Goal: Find specific page/section: Find specific page/section

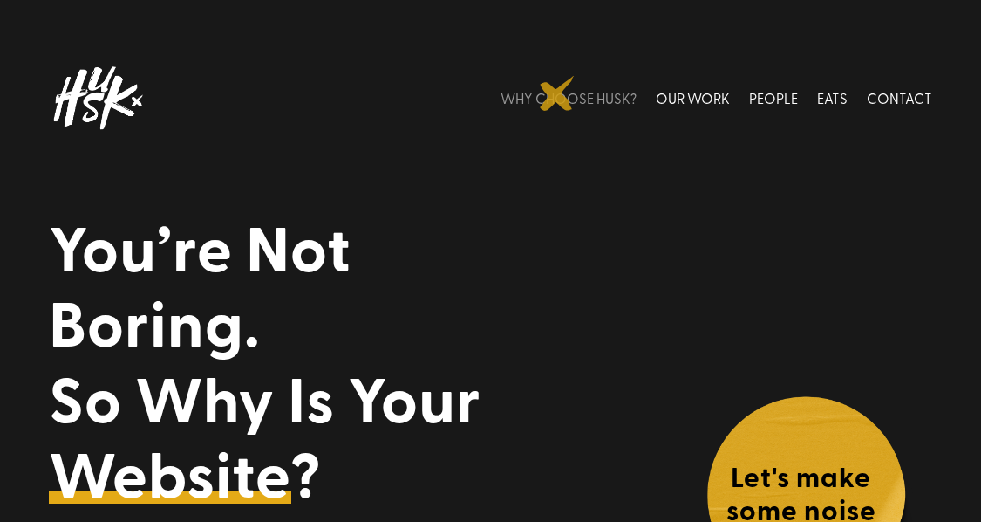
click at [557, 93] on link "WHY CHOOSE HUSK?" at bounding box center [569, 98] width 136 height 78
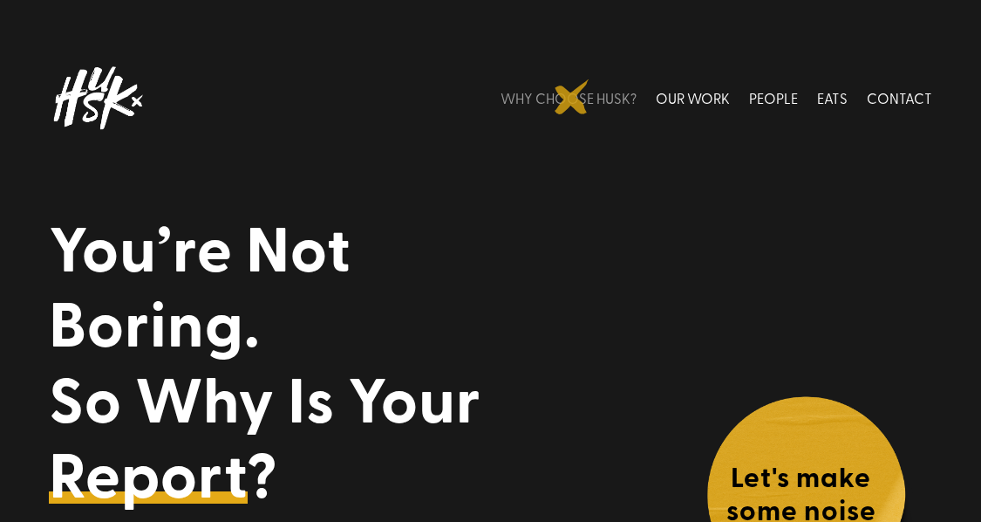
click at [572, 97] on link "WHY CHOOSE HUSK?" at bounding box center [569, 98] width 136 height 78
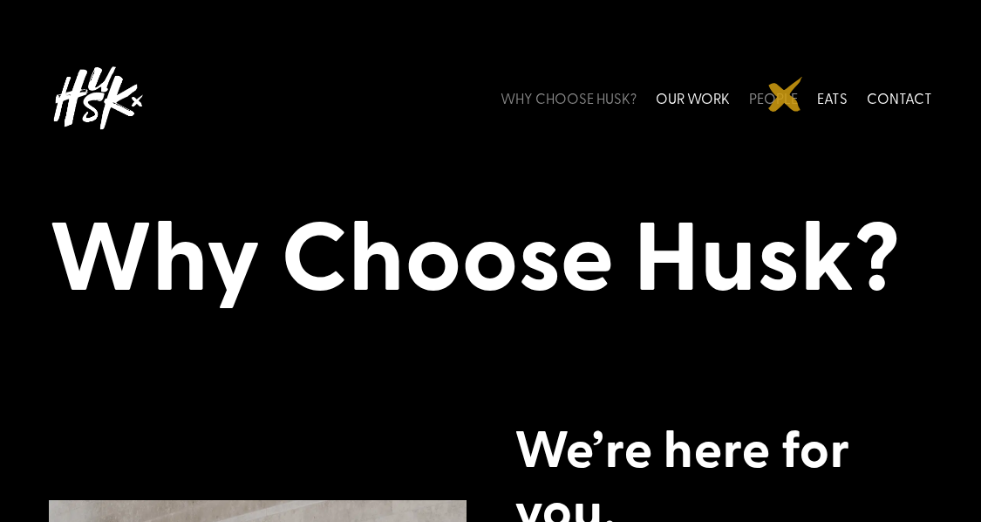
click at [786, 94] on link "PEOPLE" at bounding box center [773, 98] width 49 height 78
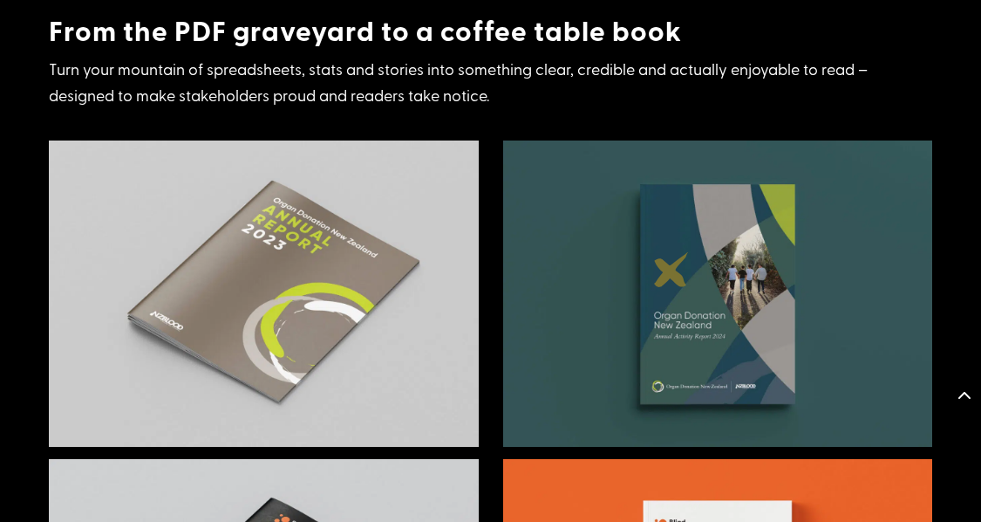
scroll to position [4021, 0]
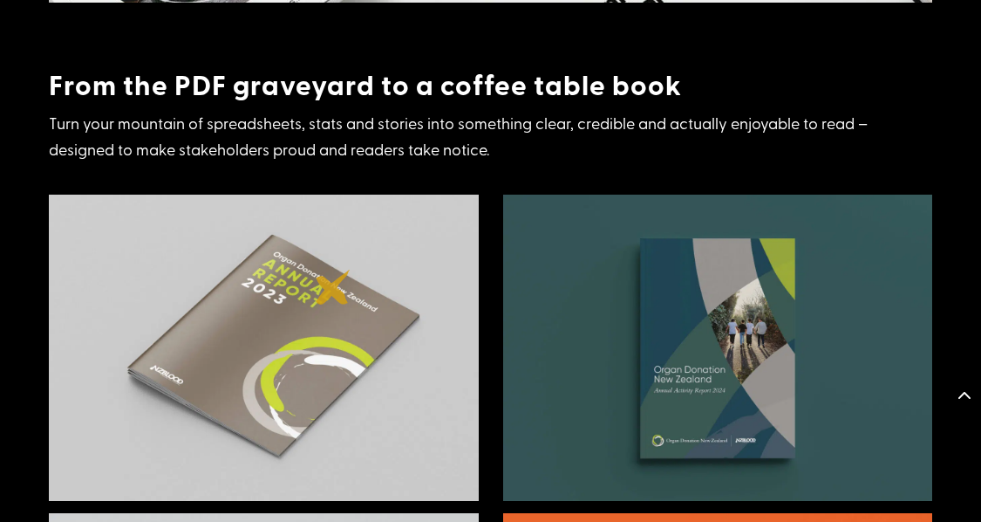
click at [333, 287] on img at bounding box center [263, 347] width 429 height 306
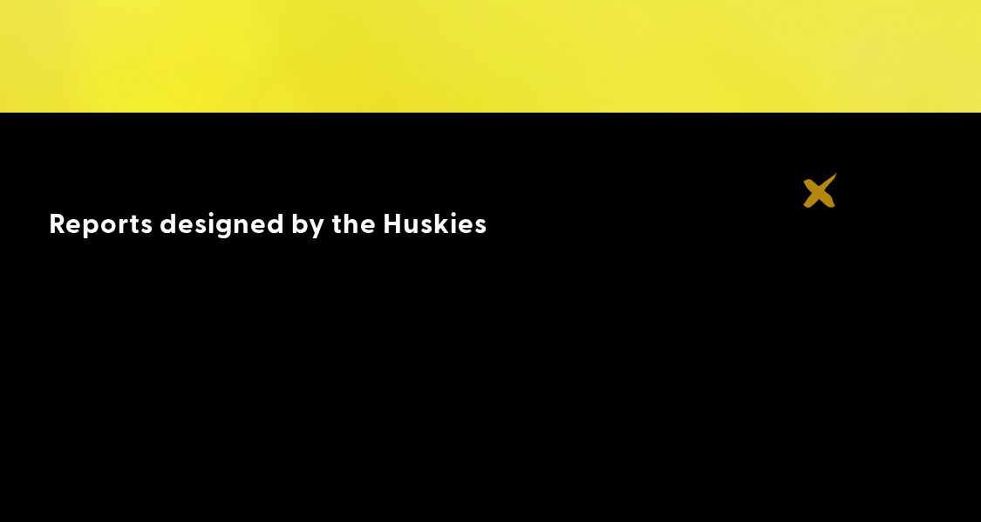
scroll to position [0, 0]
